Goal: Transaction & Acquisition: Download file/media

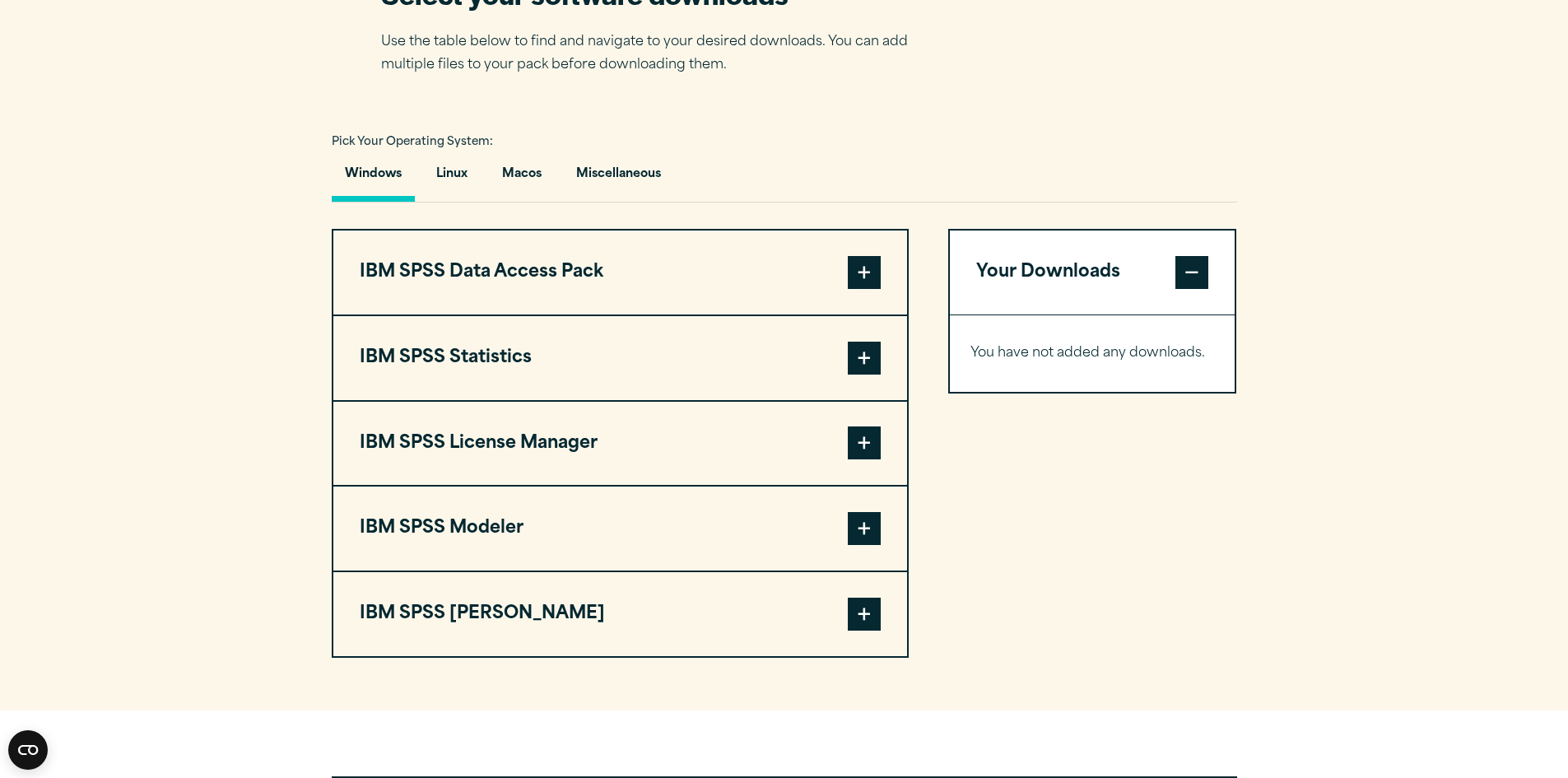
scroll to position [1105, 0]
click at [872, 533] on span at bounding box center [864, 528] width 33 height 33
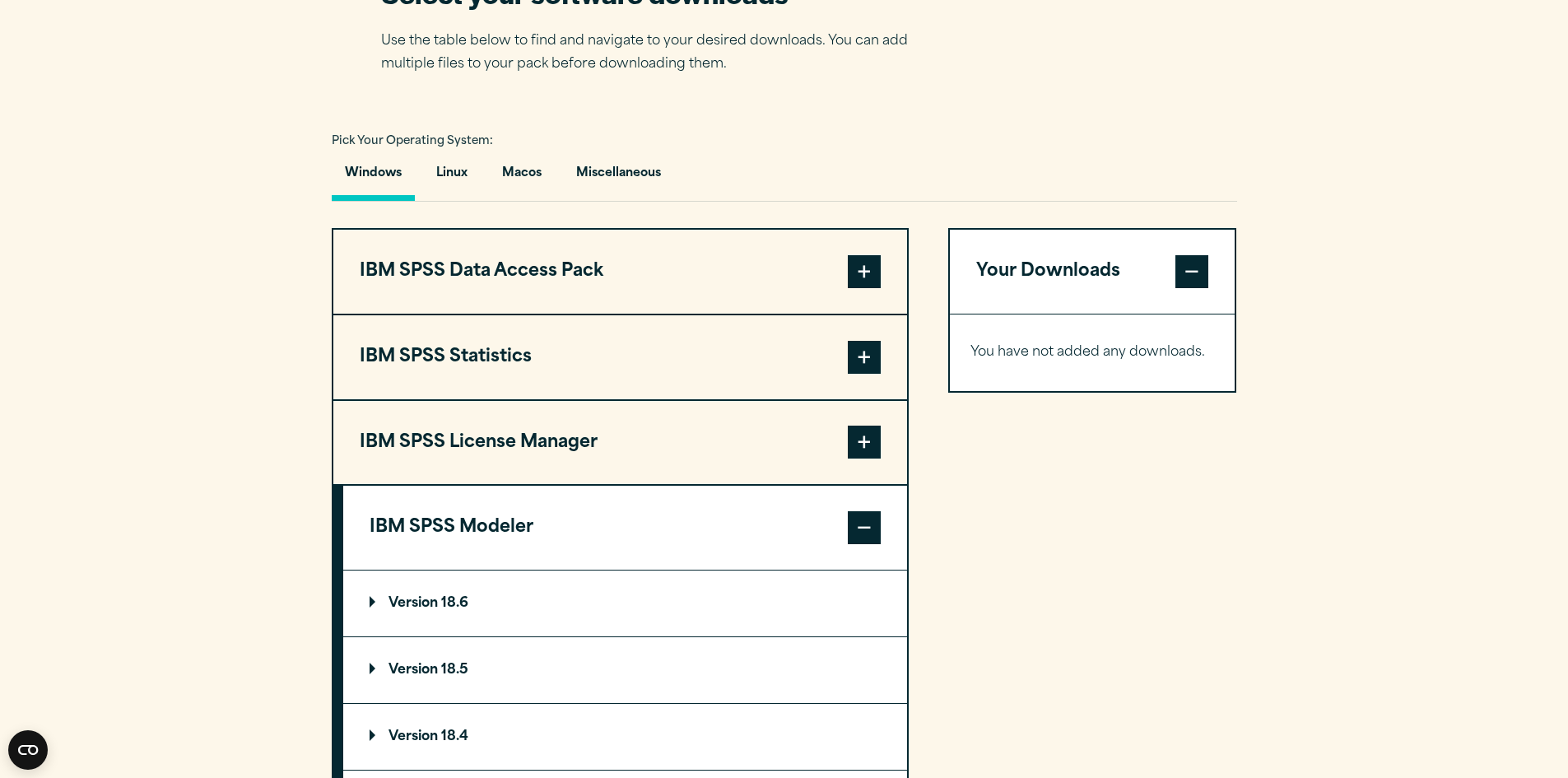
scroll to position [1107, 0]
click at [868, 438] on span at bounding box center [864, 441] width 33 height 33
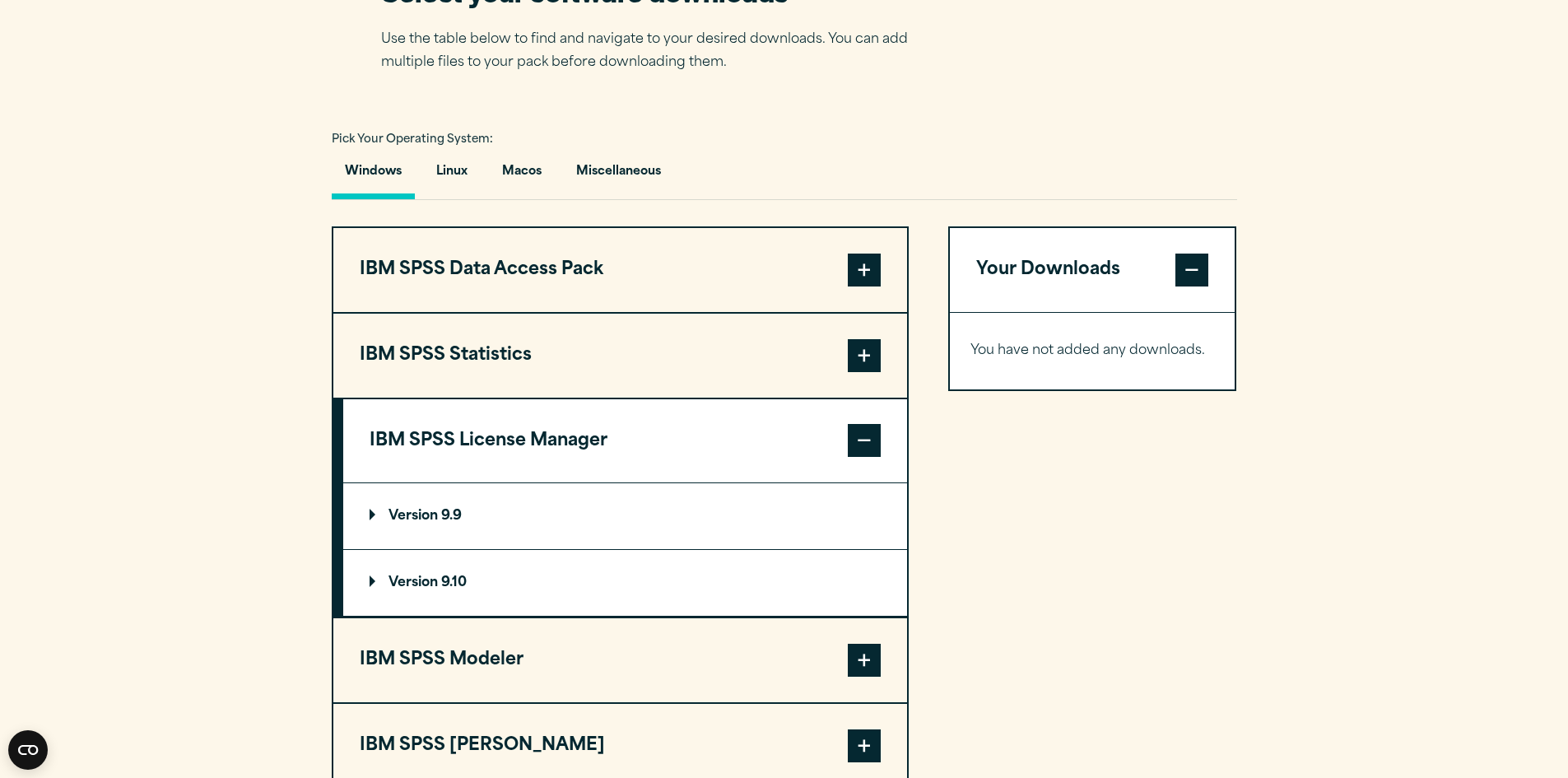
click at [429, 581] on p "Version 9.10" at bounding box center [418, 582] width 97 height 13
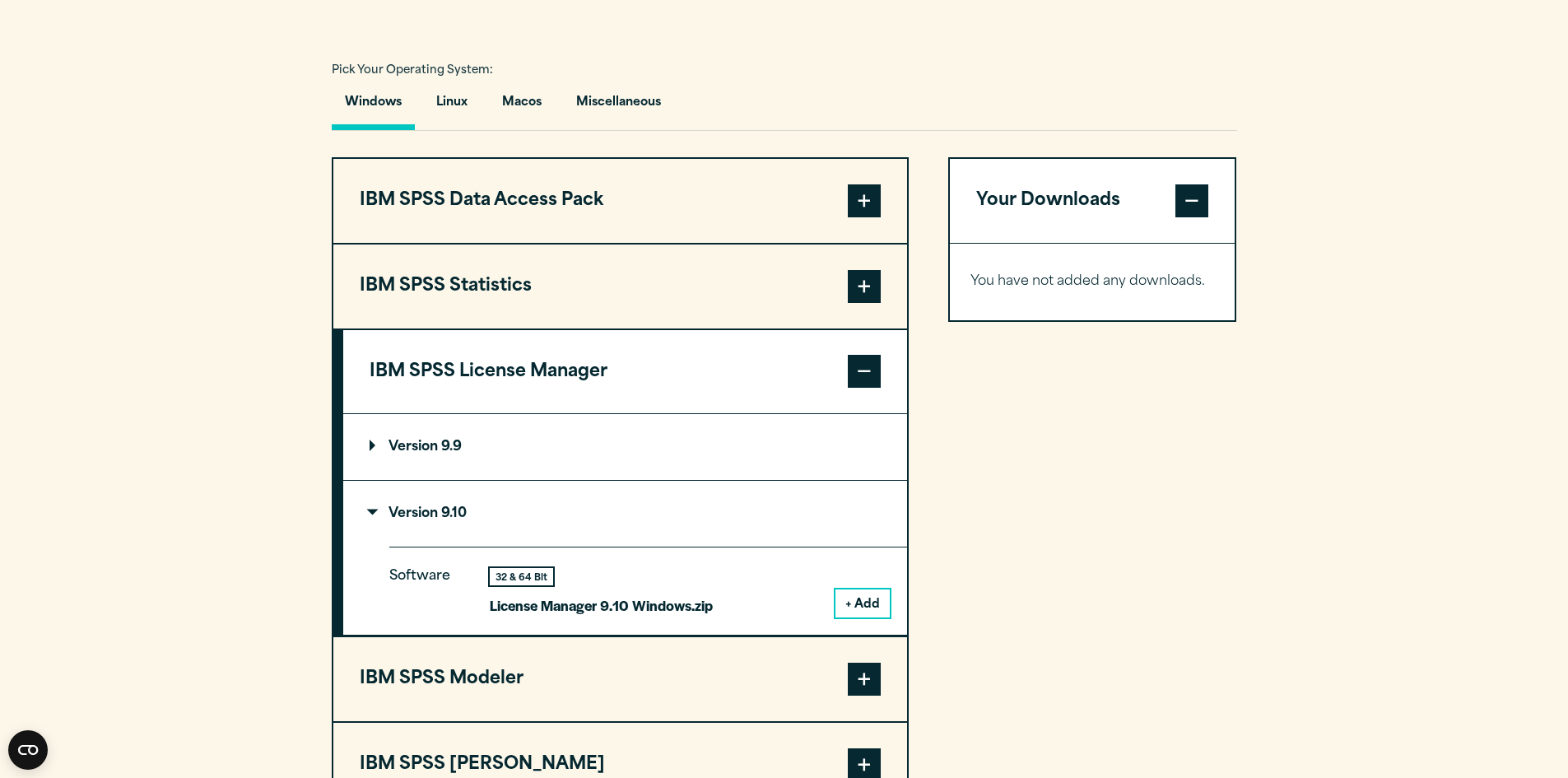
scroll to position [1180, 0]
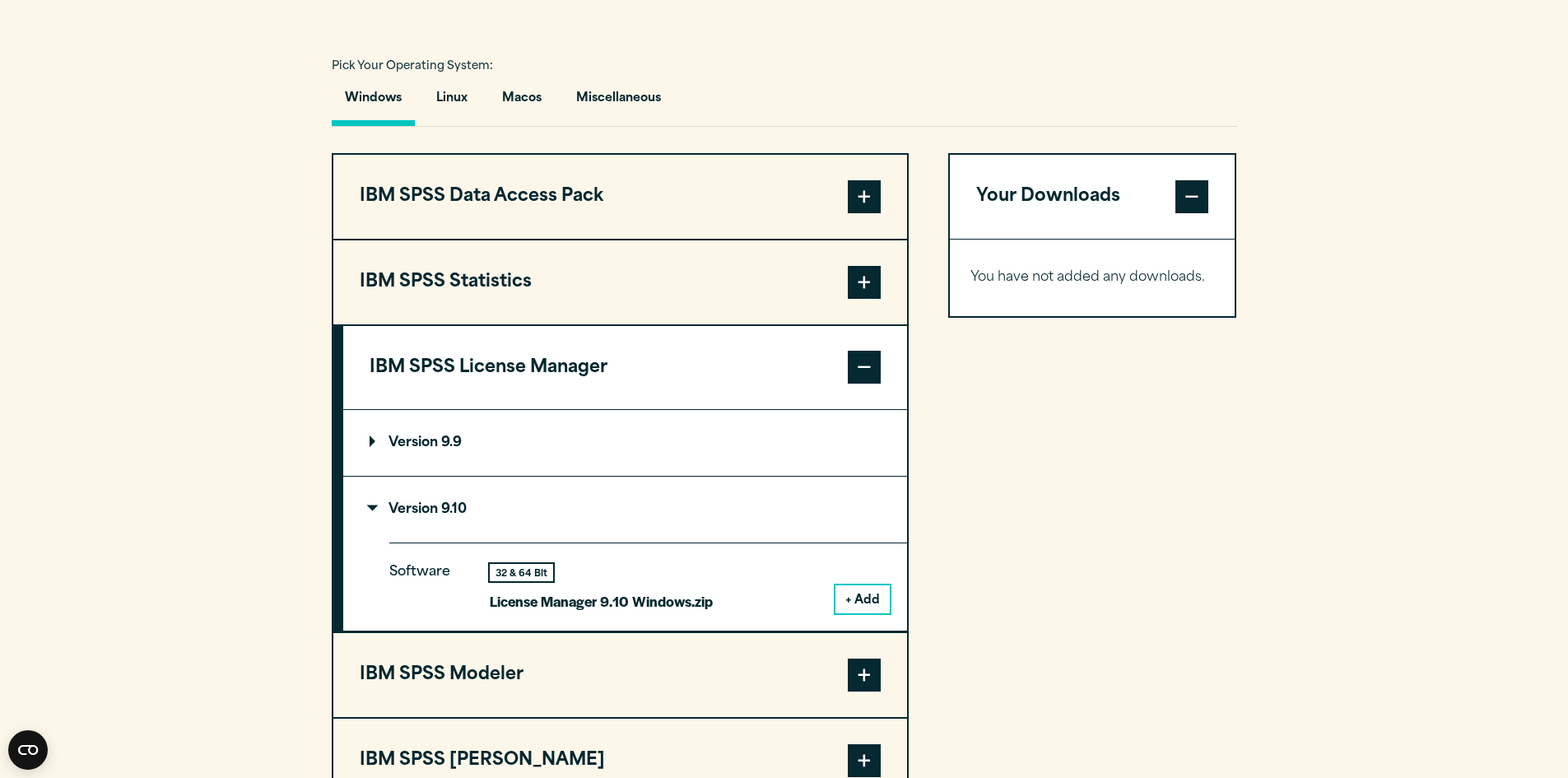
click at [513, 573] on div "32 & 64 Bit" at bounding box center [521, 572] width 63 height 17
click at [597, 607] on p "License Manager 9.10 Windows.zip" at bounding box center [602, 602] width 223 height 24
click at [848, 596] on button "+ Add" at bounding box center [862, 599] width 54 height 28
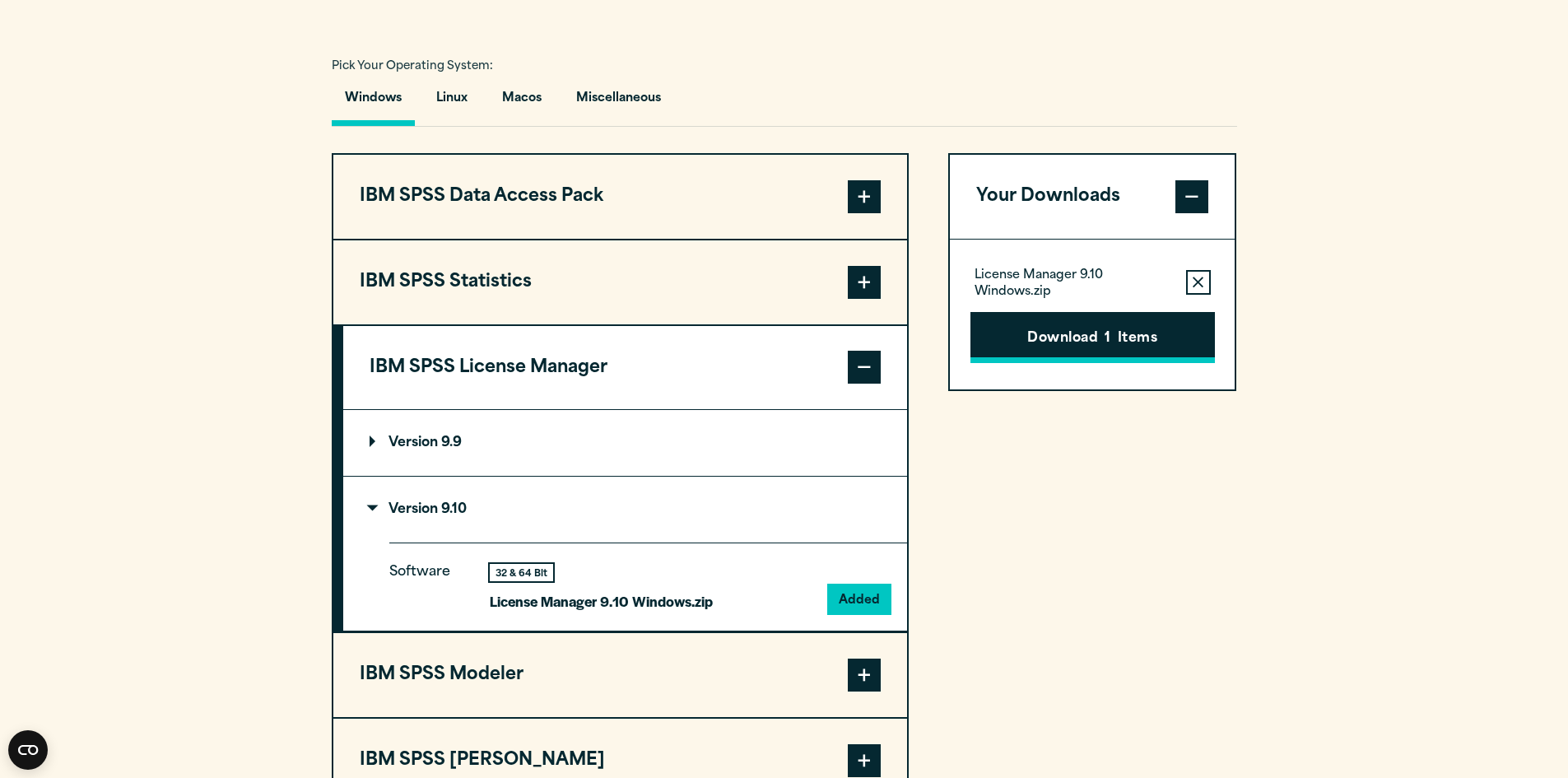
click at [1057, 348] on button "Download 1 Items" at bounding box center [1093, 337] width 244 height 51
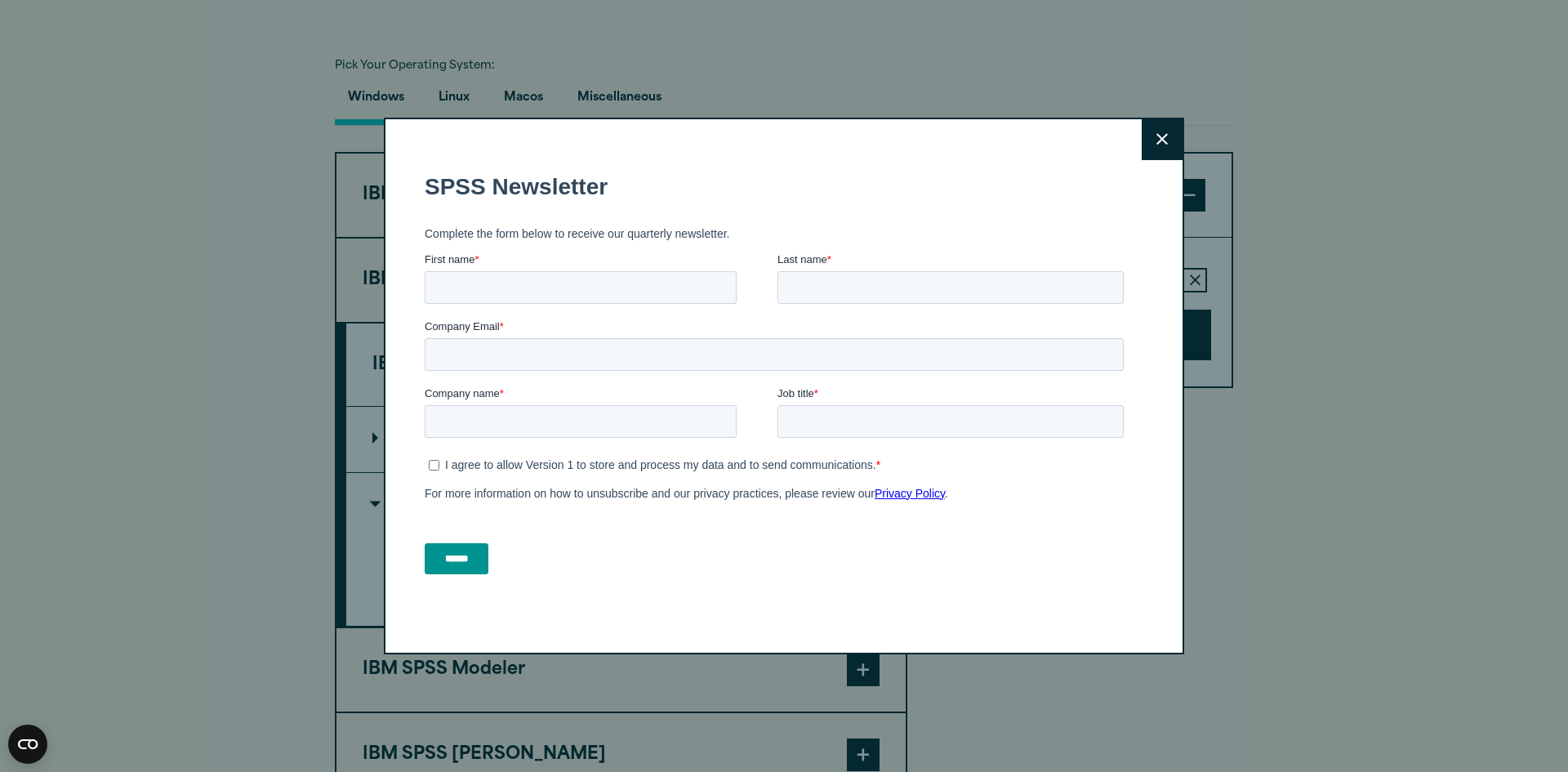
click at [1164, 140] on button "Close" at bounding box center [1162, 139] width 41 height 41
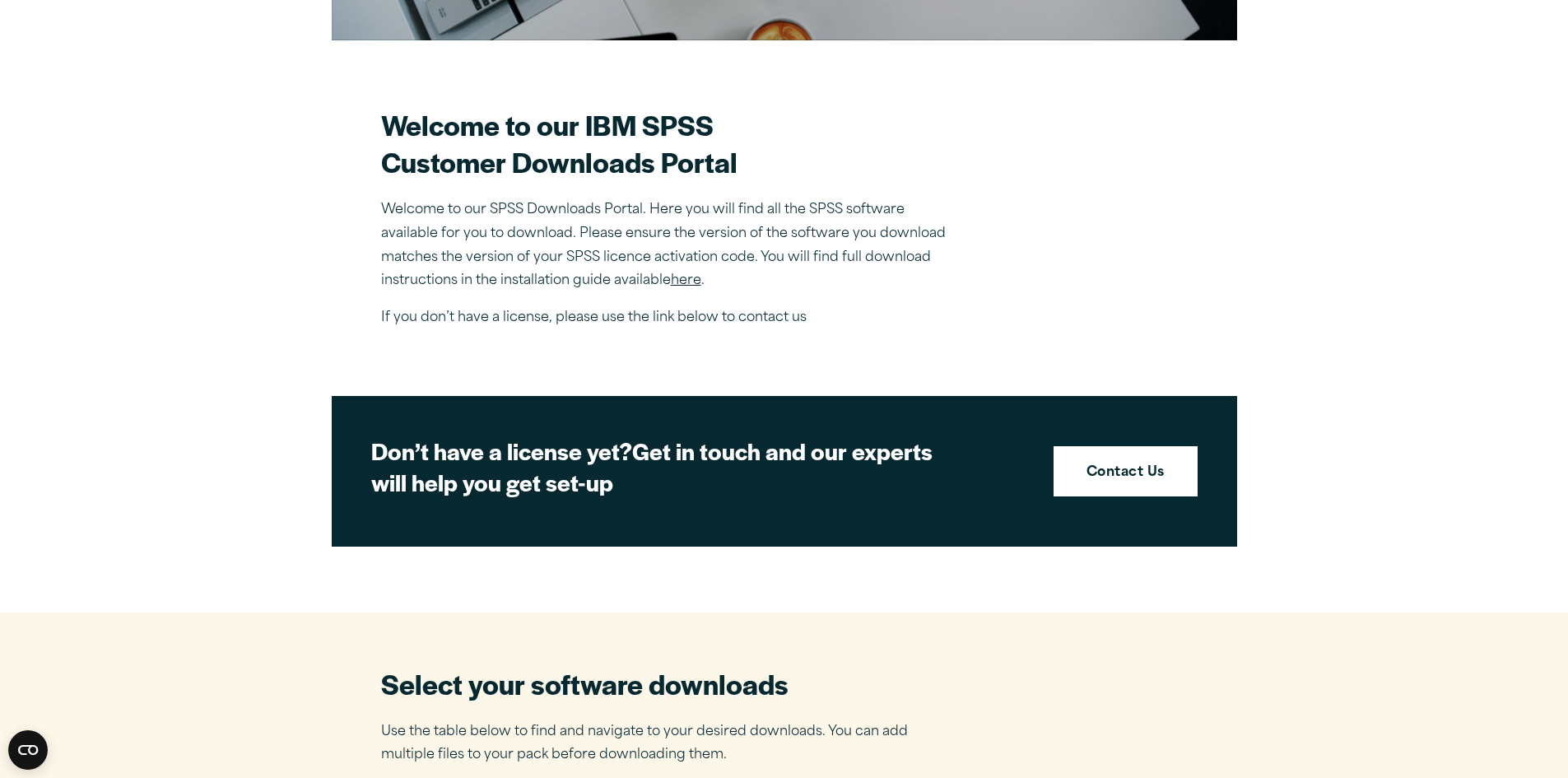
scroll to position [0, 0]
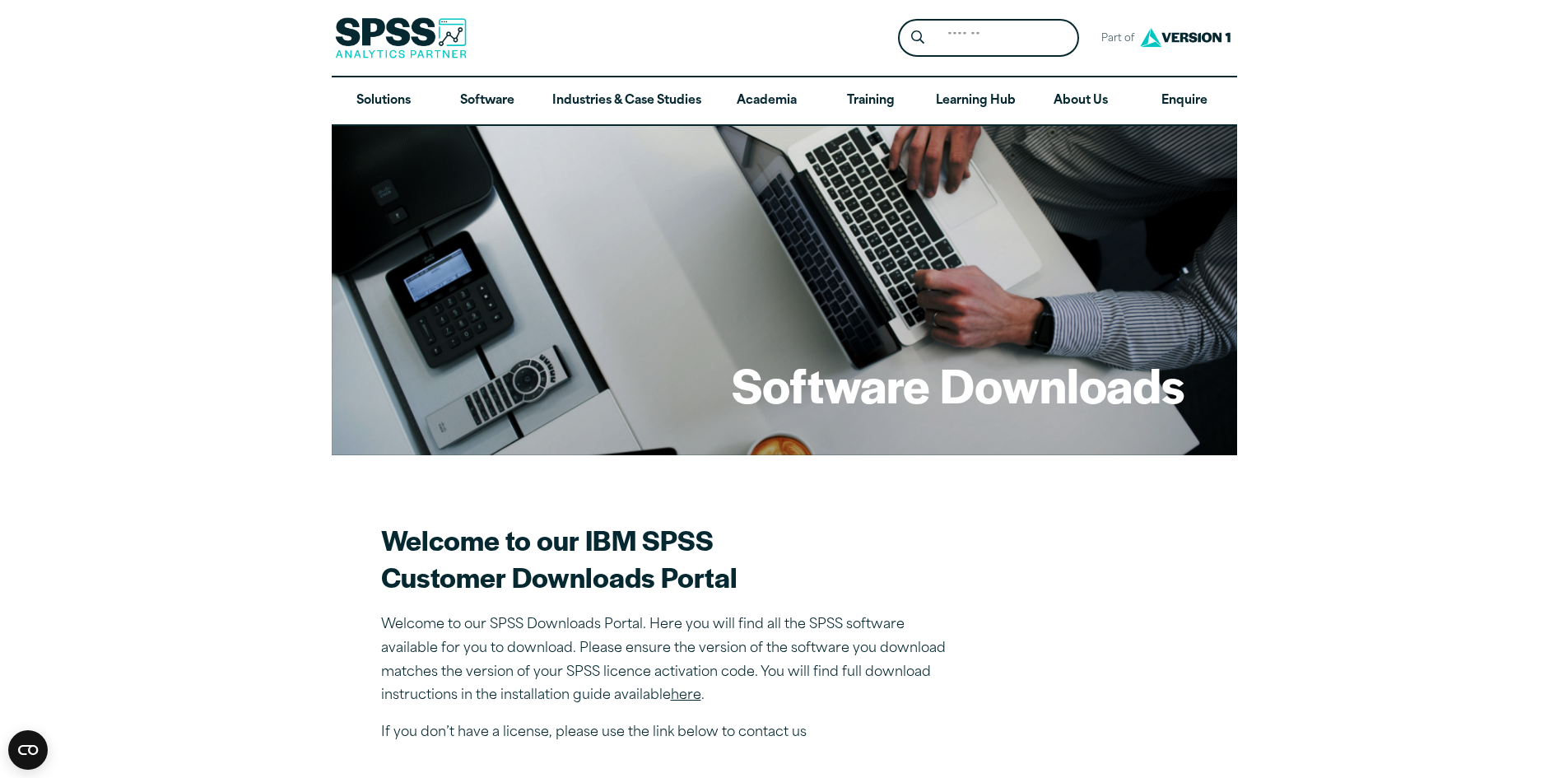
click at [688, 694] on link "here" at bounding box center [686, 696] width 30 height 13
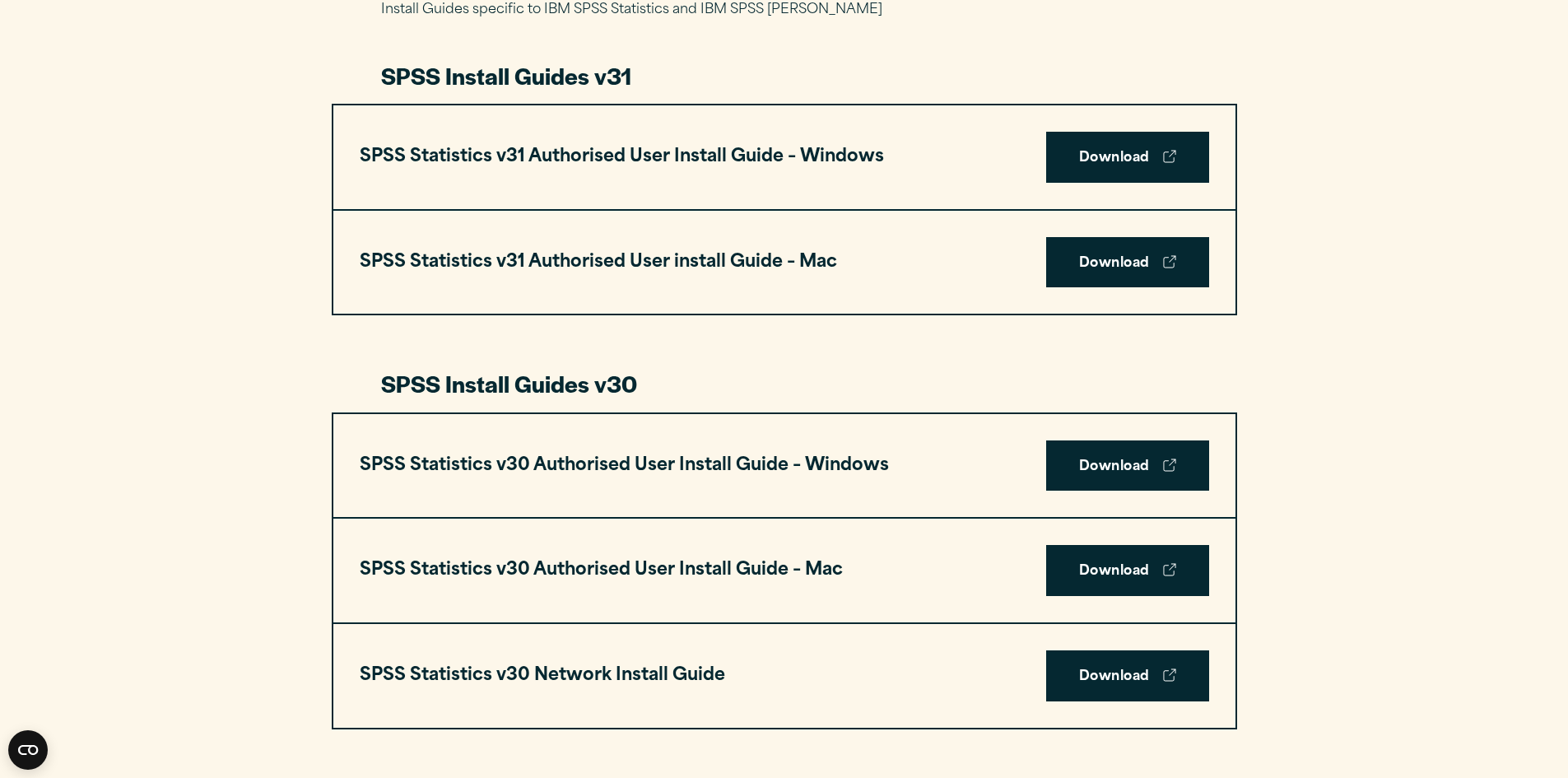
scroll to position [860, 0]
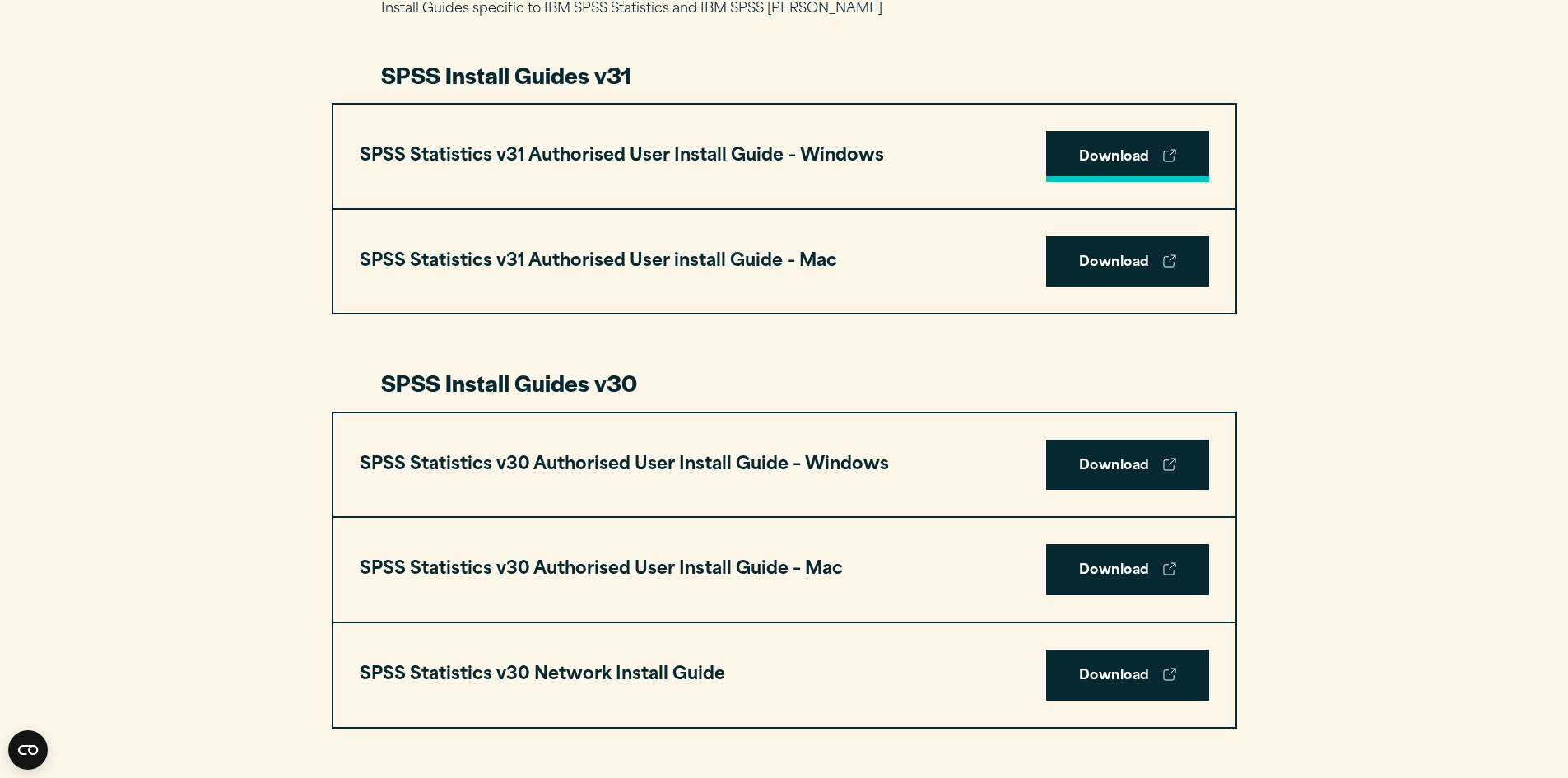
click at [1100, 135] on link "Download" at bounding box center [1127, 156] width 163 height 51
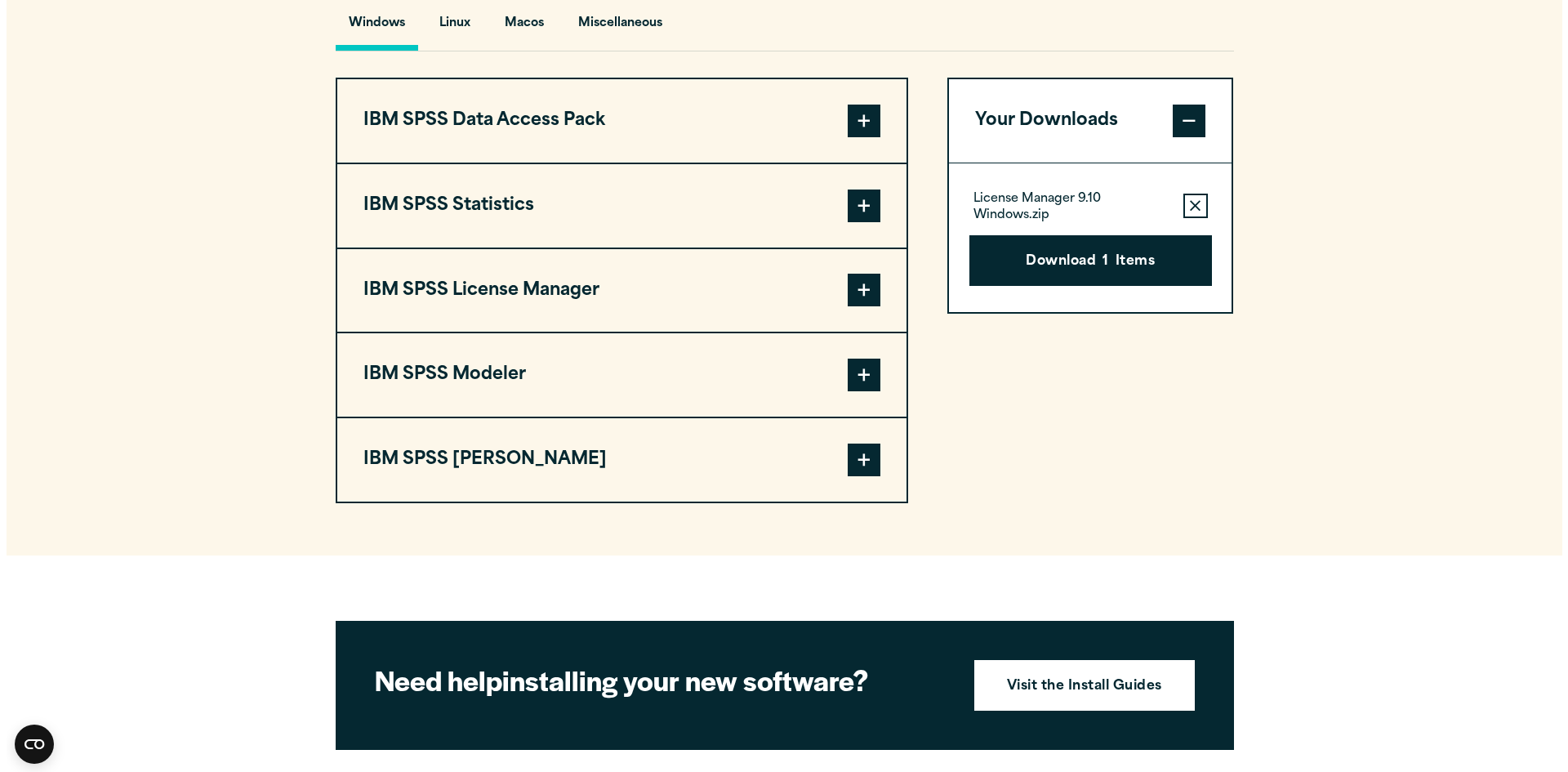
scroll to position [1267, 0]
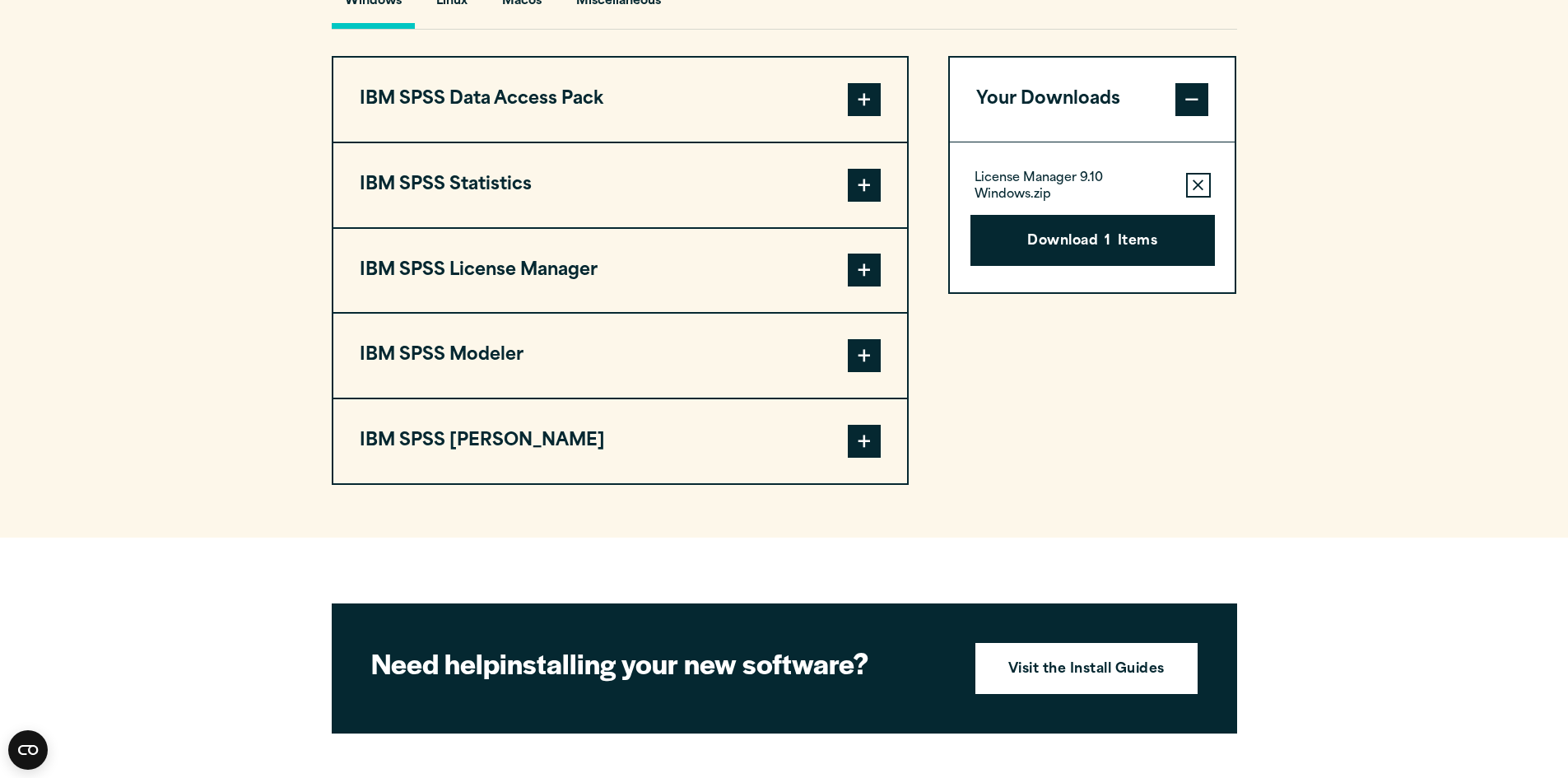
click at [871, 187] on span at bounding box center [864, 186] width 33 height 33
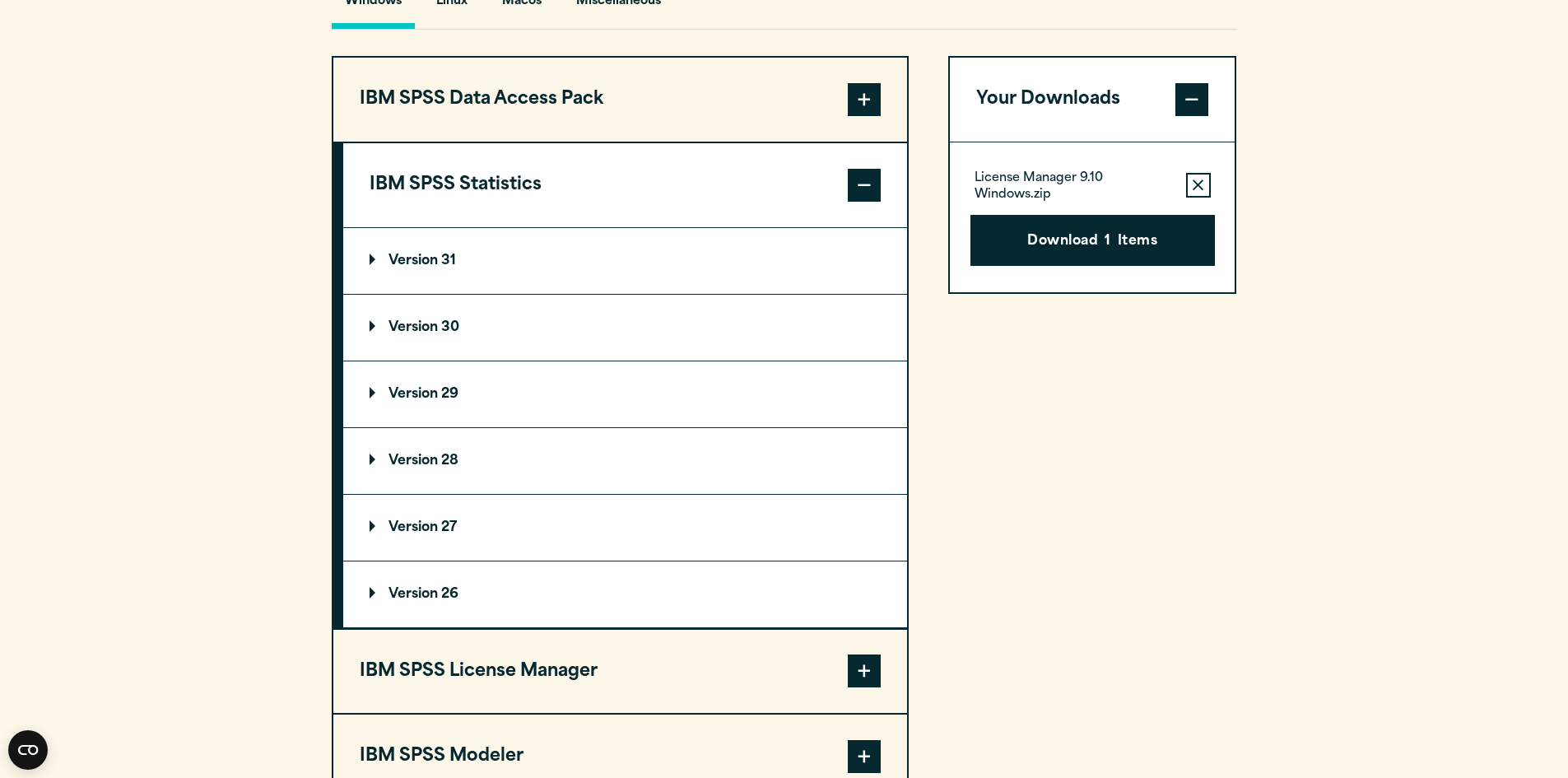
click at [424, 340] on summary "Version 30" at bounding box center [624, 327] width 564 height 66
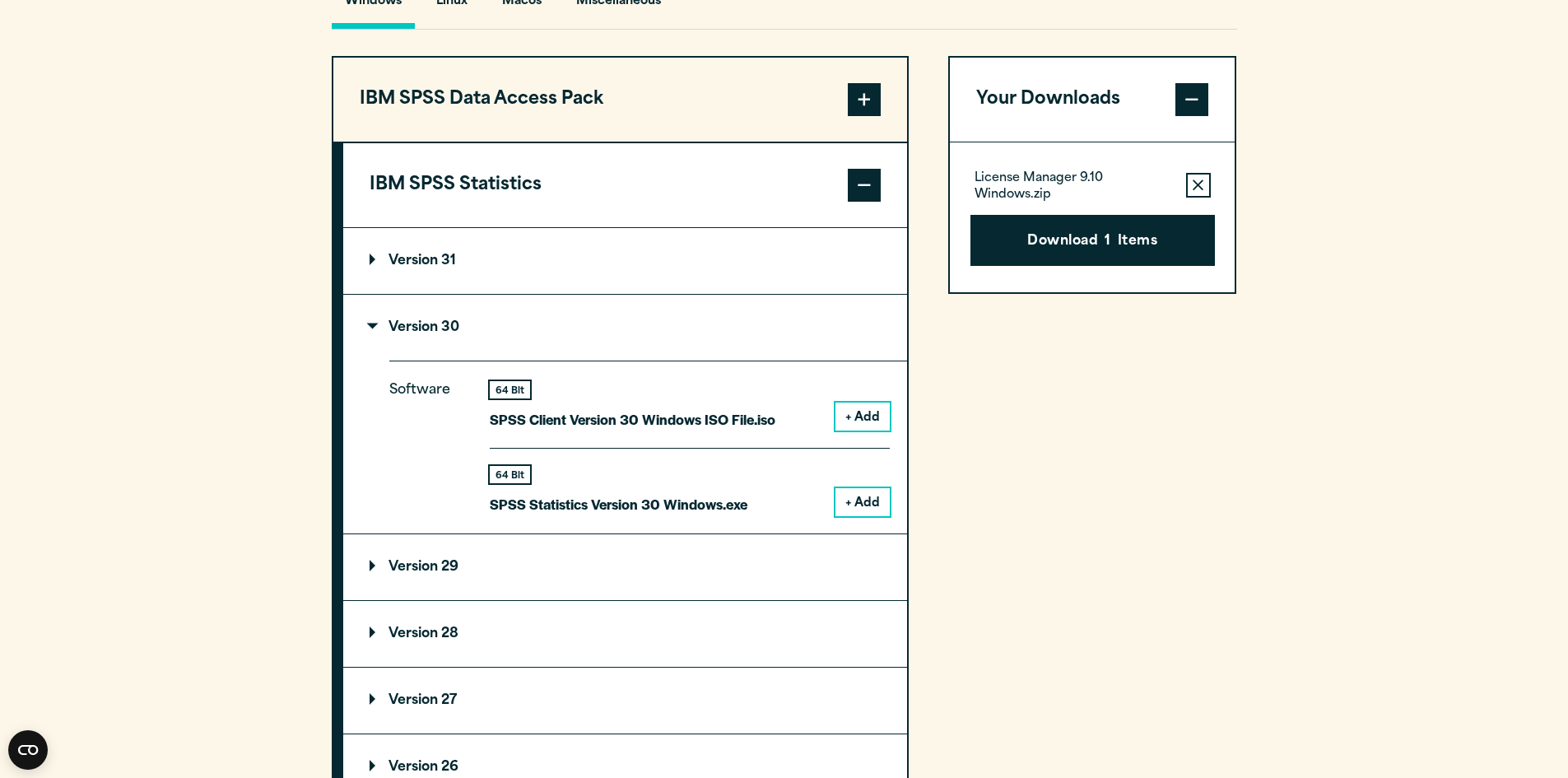
click at [864, 503] on button "+ Add" at bounding box center [862, 502] width 54 height 28
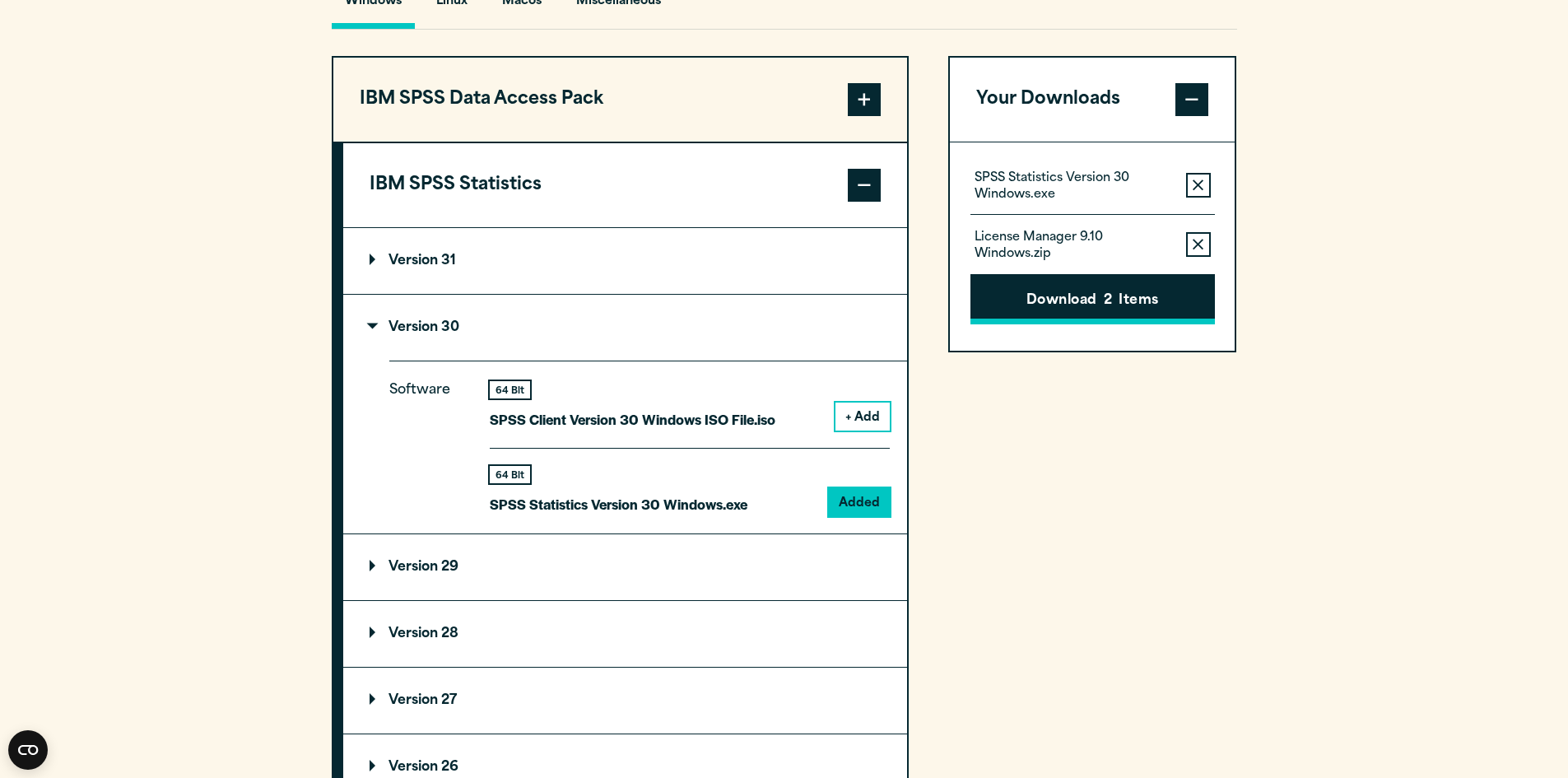
click at [1136, 289] on button "Download 2 Items" at bounding box center [1093, 300] width 244 height 51
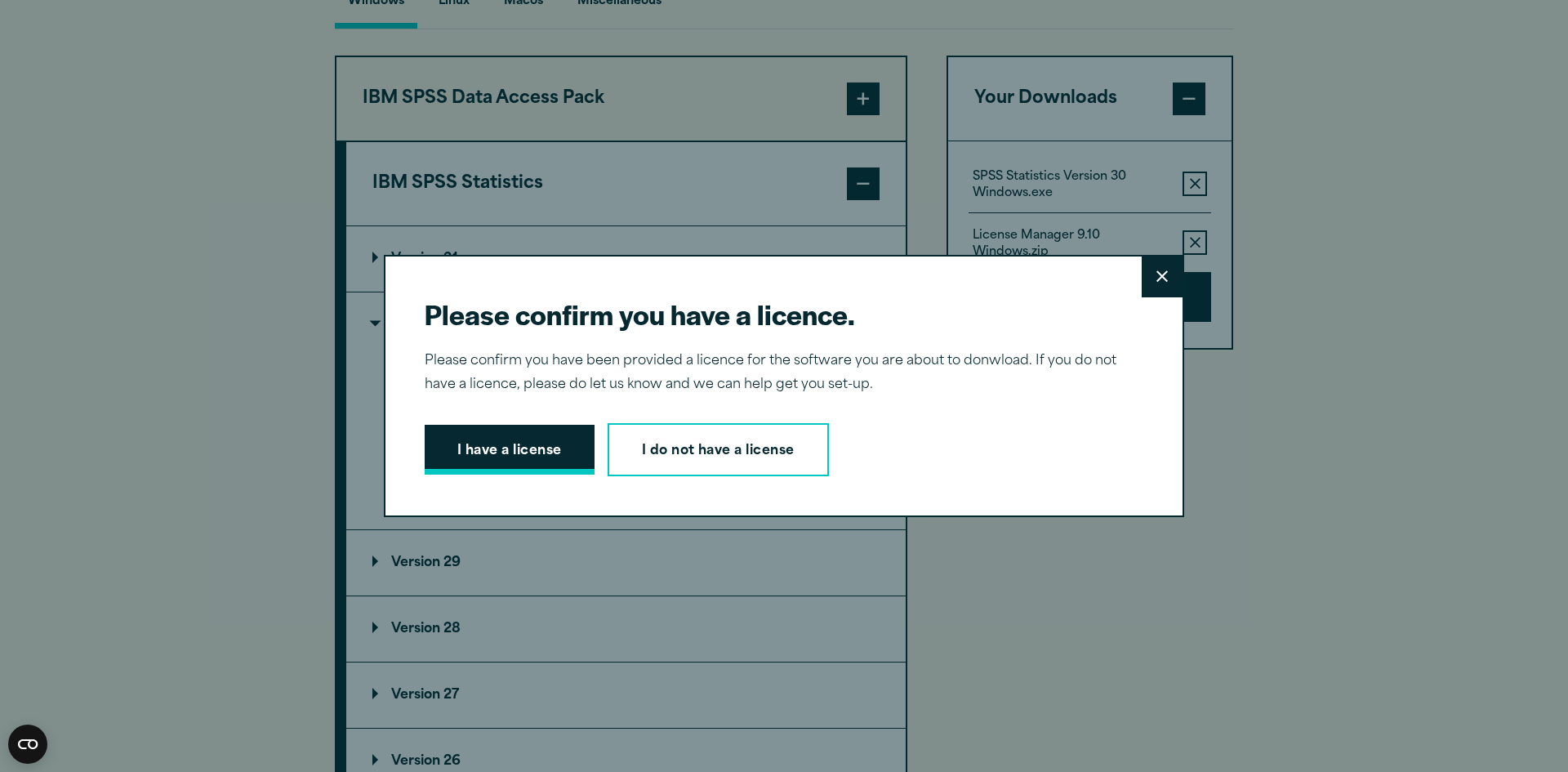
click at [496, 459] on button "I have a license" at bounding box center [509, 450] width 170 height 51
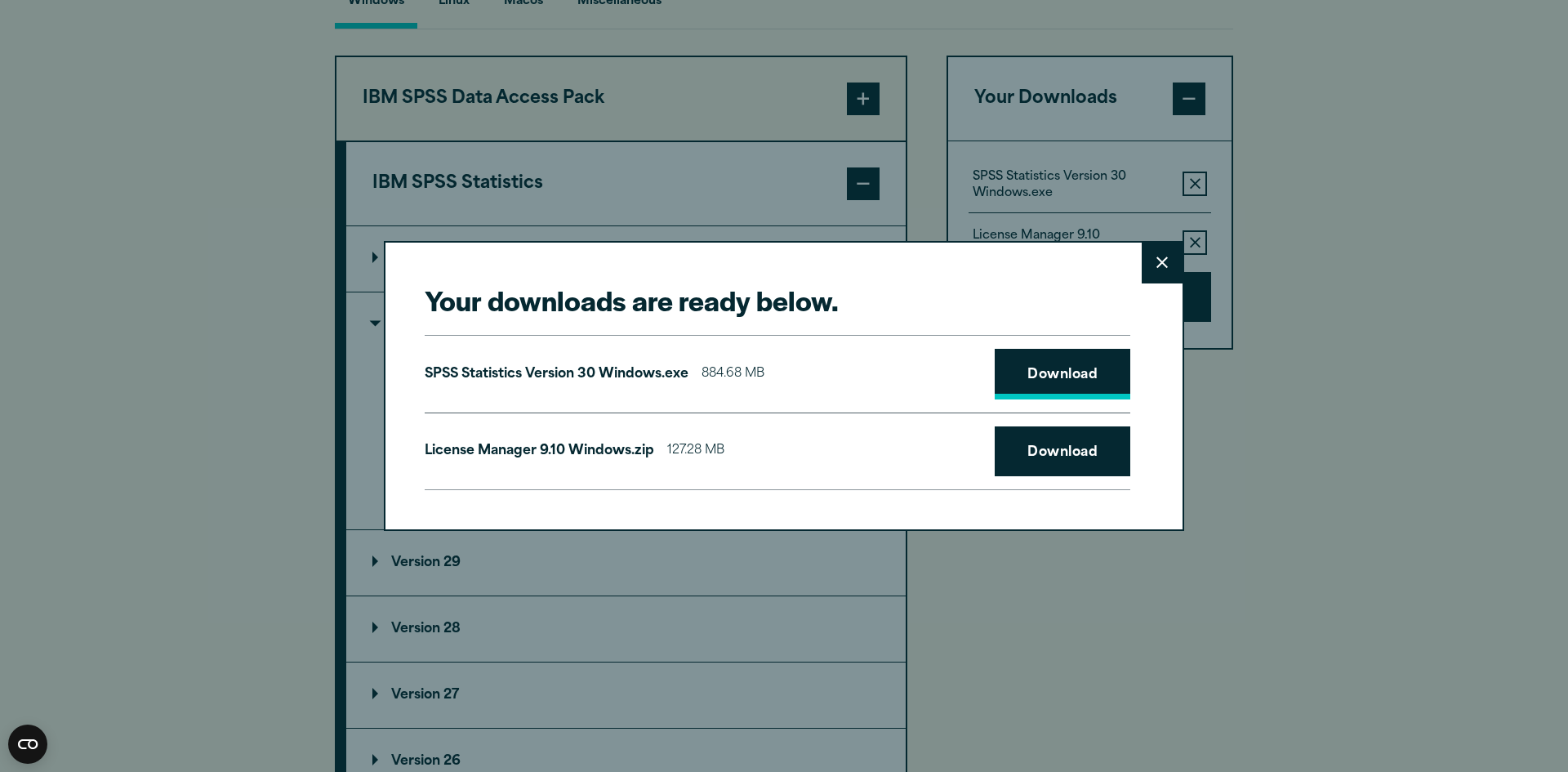
click at [1036, 366] on link "Download" at bounding box center [1062, 374] width 135 height 51
click at [1090, 454] on link "Download" at bounding box center [1062, 452] width 135 height 51
